Goal: Task Accomplishment & Management: Use online tool/utility

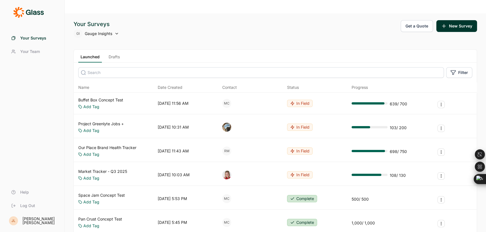
click at [134, 67] on input at bounding box center [261, 72] width 366 height 11
click at [132, 67] on input at bounding box center [261, 72] width 366 height 11
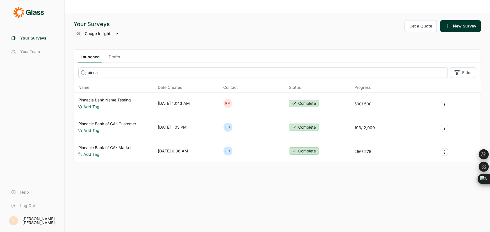
type input "pinna"
click at [130, 145] on link "Pinnacle Bank of GA- Market" at bounding box center [104, 148] width 53 height 6
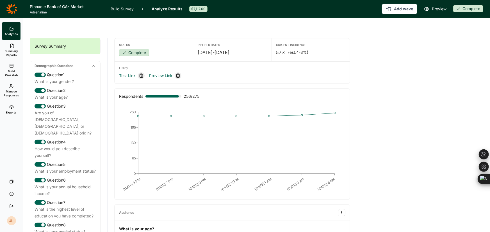
click at [15, 108] on link "Exports" at bounding box center [11, 110] width 18 height 18
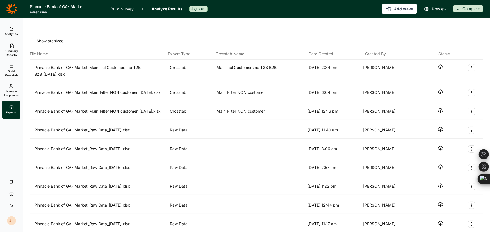
click at [9, 74] on span "Build Crosstab" at bounding box center [11, 73] width 14 height 8
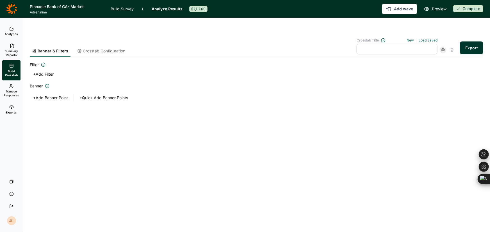
click at [108, 48] on span "Crosstab Configuration" at bounding box center [104, 51] width 42 height 6
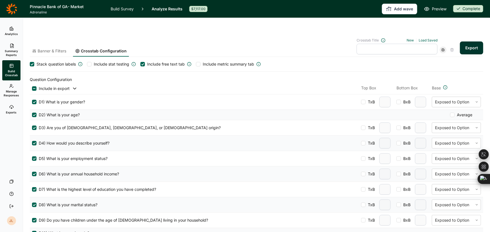
click at [35, 86] on div at bounding box center [34, 88] width 4 height 4
click at [32, 89] on input "checkbox" at bounding box center [32, 89] width 0 height 0
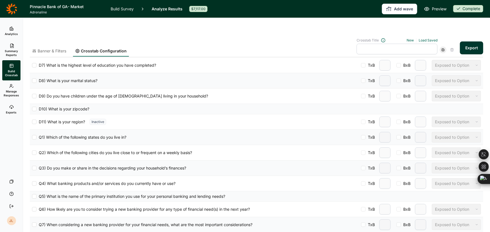
scroll to position [204, 0]
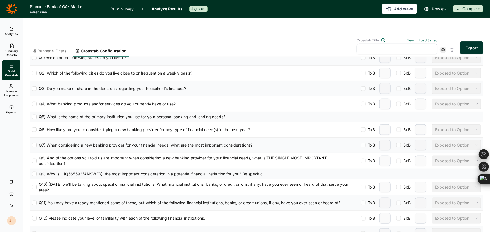
click at [33, 159] on div at bounding box center [34, 161] width 4 height 4
click at [32, 161] on input "Q8) And of the options you told us are important when considering a new banking…" at bounding box center [32, 161] width 0 height 0
click at [441, 158] on div at bounding box center [452, 161] width 35 height 7
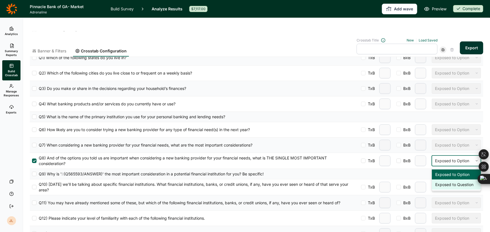
click at [443, 180] on div "Exposed to Question" at bounding box center [456, 185] width 49 height 10
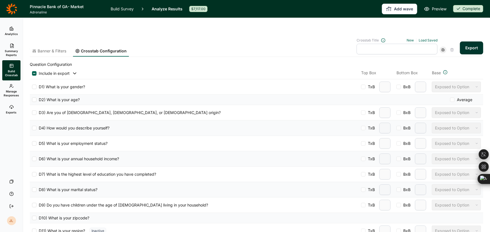
scroll to position [0, 0]
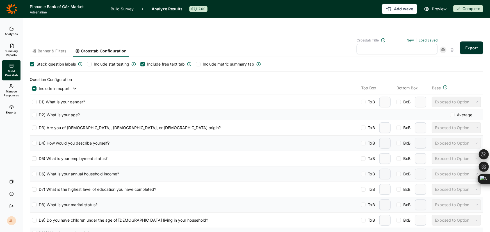
click at [377, 44] on input "text" at bounding box center [396, 49] width 81 height 11
click at [40, 48] on span "Banner & Filters" at bounding box center [52, 51] width 29 height 6
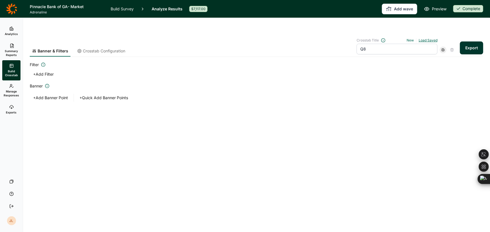
click at [429, 38] on link "Load Saved" at bounding box center [428, 40] width 19 height 4
click at [395, 70] on div "Main_Filter NON customer" at bounding box center [394, 74] width 81 height 8
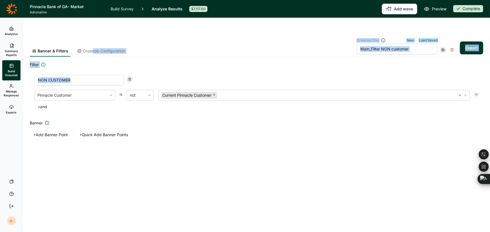
drag, startPoint x: 92, startPoint y: 39, endPoint x: 246, endPoint y: 56, distance: 154.4
click at [246, 56] on form "Banner & Filters Crosstab Configuration Crosstab Title New Load Saved Main_Filt…" at bounding box center [256, 85] width 453 height 108
click at [361, 44] on input "Main_Filter NON customer" at bounding box center [396, 49] width 81 height 11
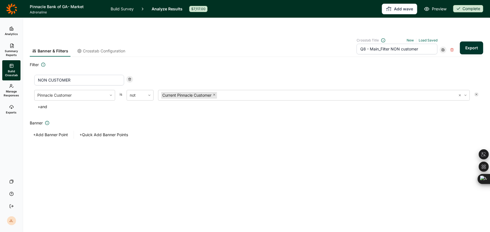
type input "Q8 - Main_Filter NON customer"
click at [103, 48] on span "Crosstab Configuration" at bounding box center [104, 51] width 42 height 6
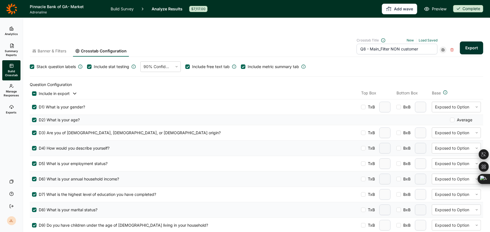
click at [33, 92] on div at bounding box center [34, 94] width 4 height 4
click at [32, 94] on input "checkbox" at bounding box center [32, 94] width 0 height 0
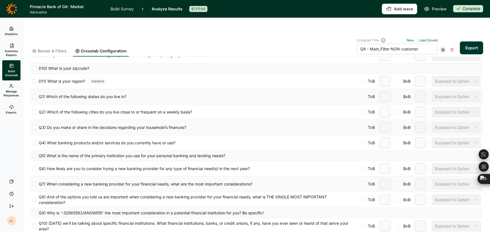
scroll to position [204, 0]
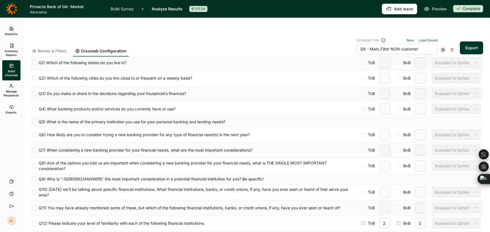
click at [35, 164] on div at bounding box center [34, 166] width 4 height 4
click at [32, 166] on input "Q8) And of the options you told us are important when considering a new banking…" at bounding box center [32, 166] width 0 height 0
click at [469, 42] on button "Export" at bounding box center [471, 48] width 23 height 13
click at [466, 42] on button "Export" at bounding box center [471, 48] width 23 height 13
click at [8, 109] on link "Exports" at bounding box center [11, 110] width 18 height 18
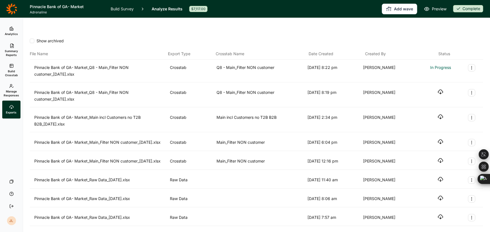
click at [438, 90] on use "button" at bounding box center [440, 92] width 5 height 4
click at [9, 92] on span "Manage Responses" at bounding box center [11, 94] width 15 height 8
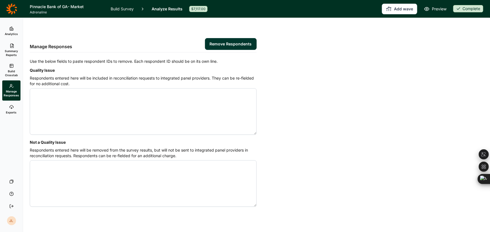
click at [9, 67] on icon at bounding box center [11, 66] width 4 height 4
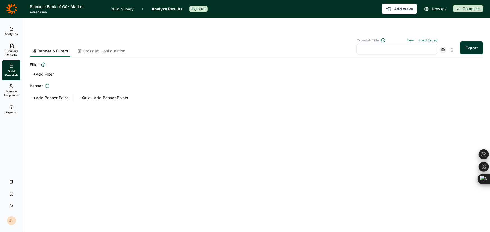
click at [425, 38] on link "Load Saved" at bounding box center [428, 40] width 19 height 4
click at [382, 70] on div "Main_Filter NON customer" at bounding box center [394, 74] width 81 height 8
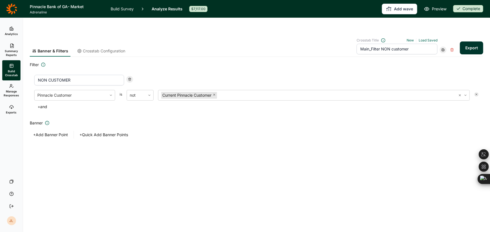
click at [362, 44] on input "Main_Filter NON customer" at bounding box center [396, 49] width 81 height 11
type input "Q8 ExptoQ - Main_Filter NON customer"
click at [101, 48] on span "Crosstab Configuration" at bounding box center [104, 51] width 42 height 6
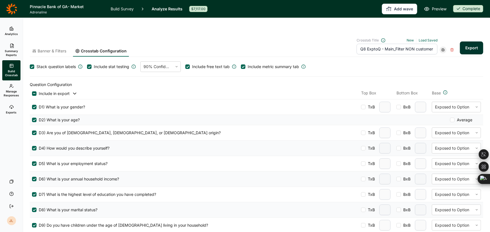
click at [34, 92] on div at bounding box center [34, 94] width 4 height 4
click at [32, 94] on input "checkbox" at bounding box center [32, 94] width 0 height 0
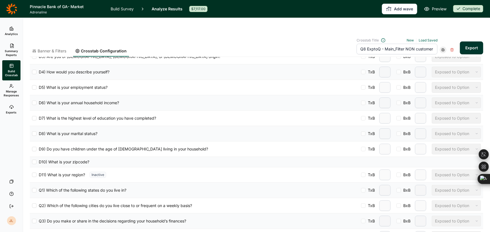
scroll to position [179, 0]
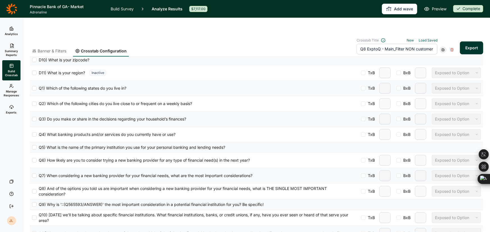
click at [33, 189] on div at bounding box center [34, 191] width 4 height 4
click at [32, 192] on input "Q8) And of the options you told us are important when considering a new banking…" at bounding box center [32, 192] width 0 height 0
drag, startPoint x: 442, startPoint y: 182, endPoint x: 443, endPoint y: 178, distance: 4.8
click at [442, 186] on div "Exposed to Option" at bounding box center [456, 191] width 49 height 11
click at [443, 188] on div at bounding box center [452, 191] width 35 height 7
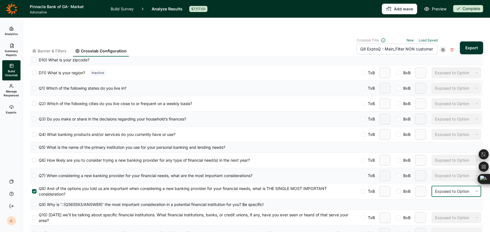
click at [443, 188] on div at bounding box center [452, 191] width 35 height 7
click at [442, 211] on div "Exposed to Question" at bounding box center [456, 216] width 49 height 10
click at [440, 213] on div "Exposed to Option" at bounding box center [456, 218] width 49 height 11
click at [477, 42] on button "Export" at bounding box center [471, 48] width 23 height 13
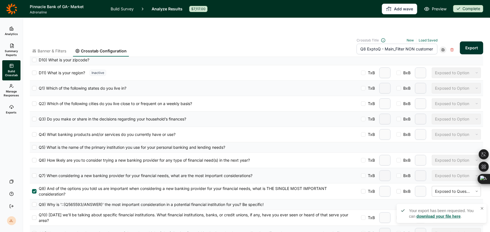
click at [12, 112] on span "Exports" at bounding box center [11, 113] width 11 height 4
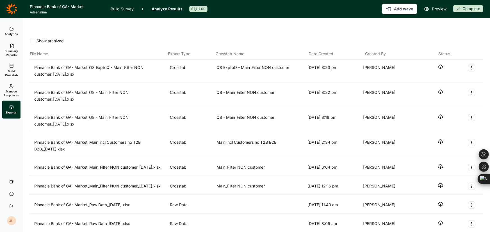
click at [439, 64] on icon "button" at bounding box center [441, 67] width 6 height 6
